Goal: Task Accomplishment & Management: Use online tool/utility

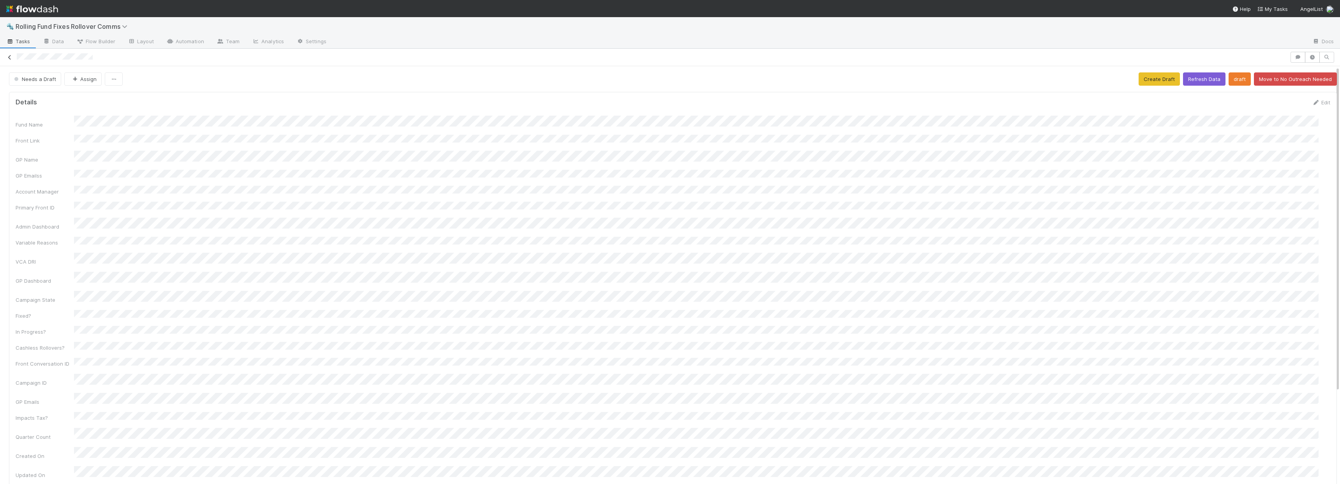
click at [12, 59] on icon at bounding box center [10, 57] width 8 height 5
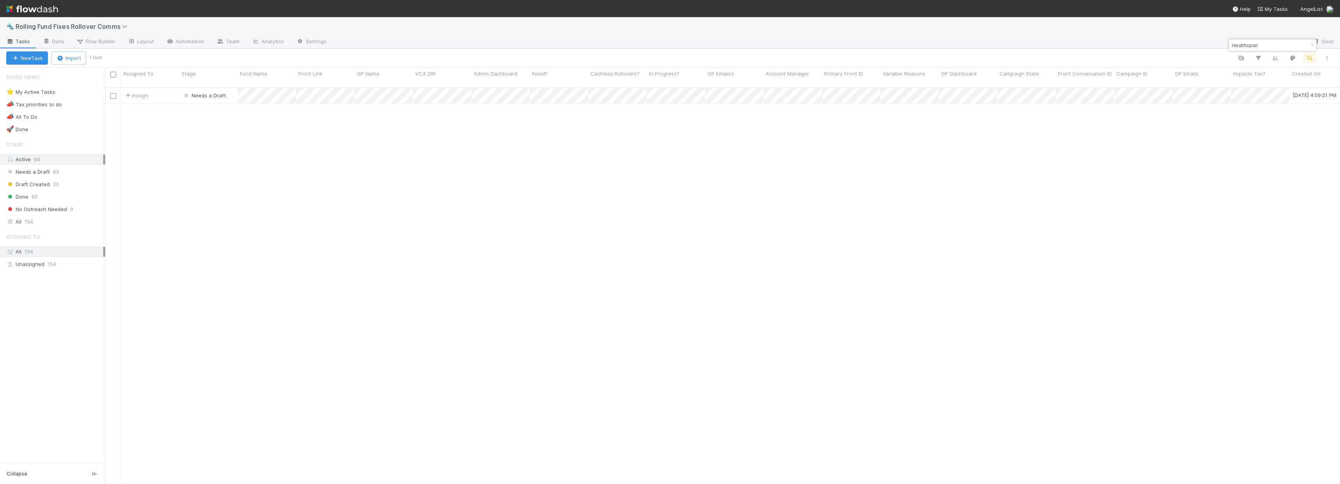
scroll to position [397, 1229]
click at [1273, 46] on input "Healthspan" at bounding box center [1269, 45] width 78 height 9
type input "[PERSON_NAME]"
click at [164, 91] on div "Assign" at bounding box center [150, 95] width 58 height 15
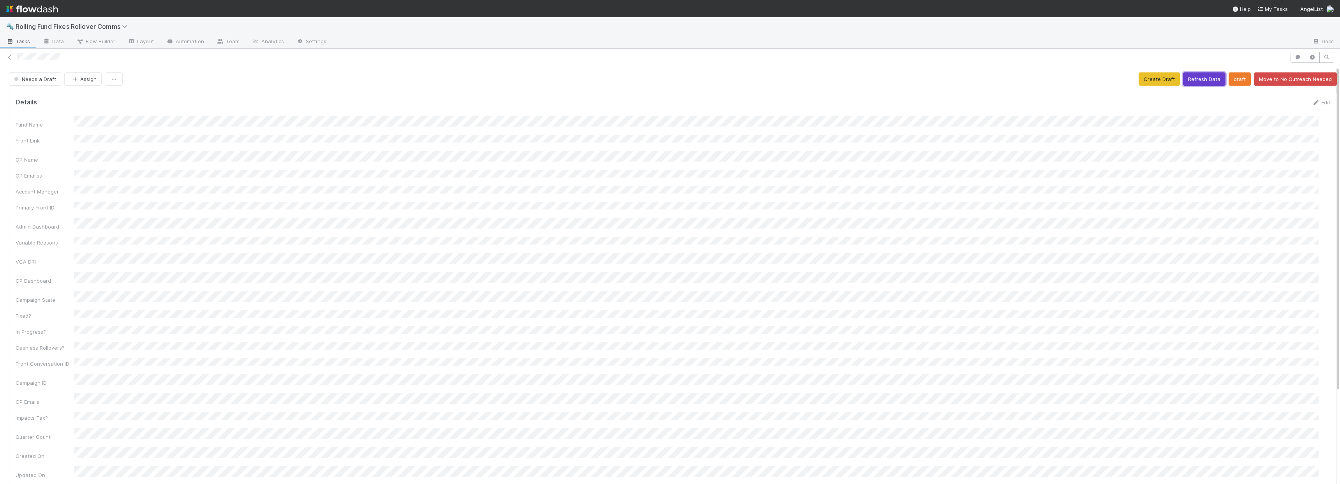
click at [1194, 77] on button "Refresh Data" at bounding box center [1204, 78] width 42 height 13
